Goal: Task Accomplishment & Management: Use online tool/utility

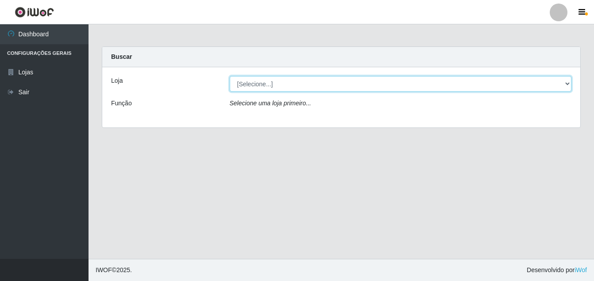
click at [254, 85] on select "[Selecione...] Ajubá Mercado" at bounding box center [401, 83] width 342 height 15
select select "402"
click at [230, 76] on select "[Selecione...] Ajubá Mercado" at bounding box center [401, 83] width 342 height 15
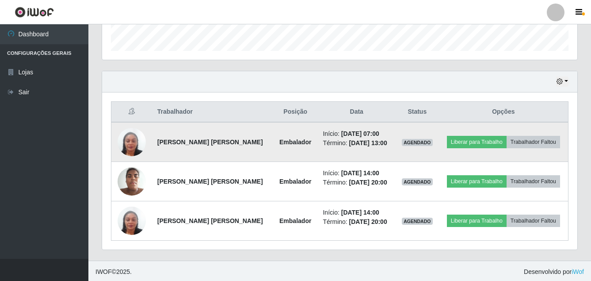
scroll to position [267, 0]
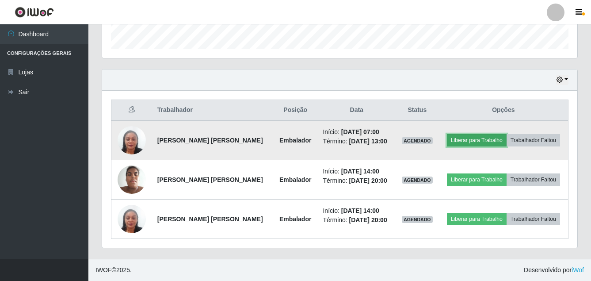
click at [465, 138] on button "Liberar para Trabalho" at bounding box center [477, 140] width 60 height 12
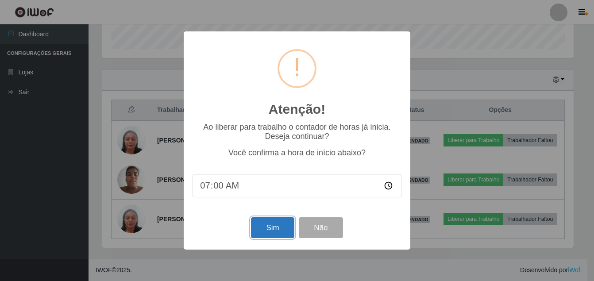
click at [264, 233] on button "Sim" at bounding box center [272, 227] width 43 height 21
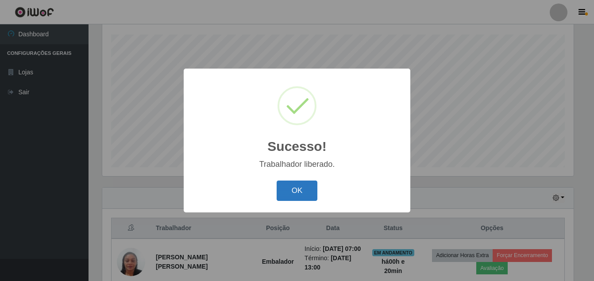
click at [297, 196] on button "OK" at bounding box center [296, 190] width 41 height 21
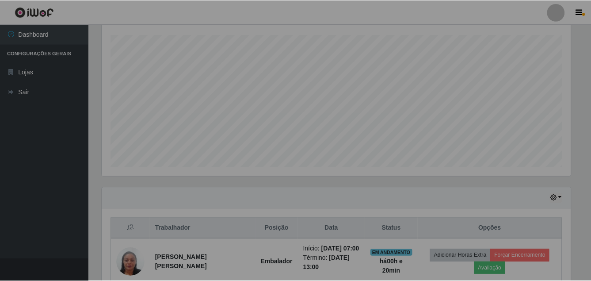
scroll to position [184, 476]
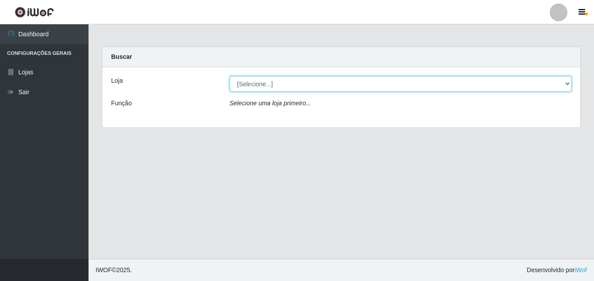
click at [282, 84] on select "[Selecione...] Ajubá Mercado" at bounding box center [401, 83] width 342 height 15
select select "402"
click at [230, 76] on select "[Selecione...] Ajubá Mercado" at bounding box center [401, 83] width 342 height 15
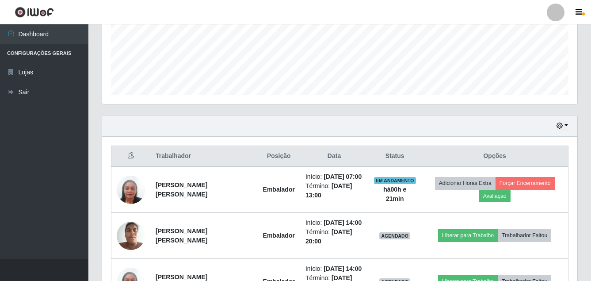
scroll to position [265, 0]
